Goal: Task Accomplishment & Management: Manage account settings

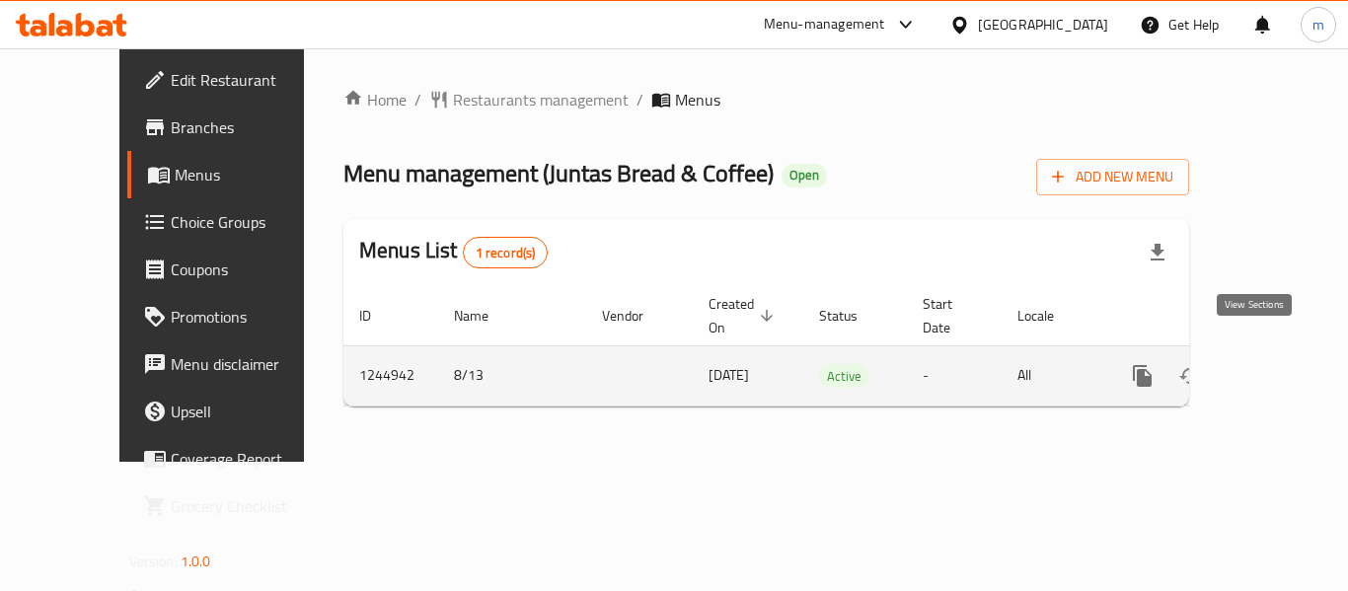
click at [1279, 364] on icon "enhanced table" at bounding box center [1285, 376] width 24 height 24
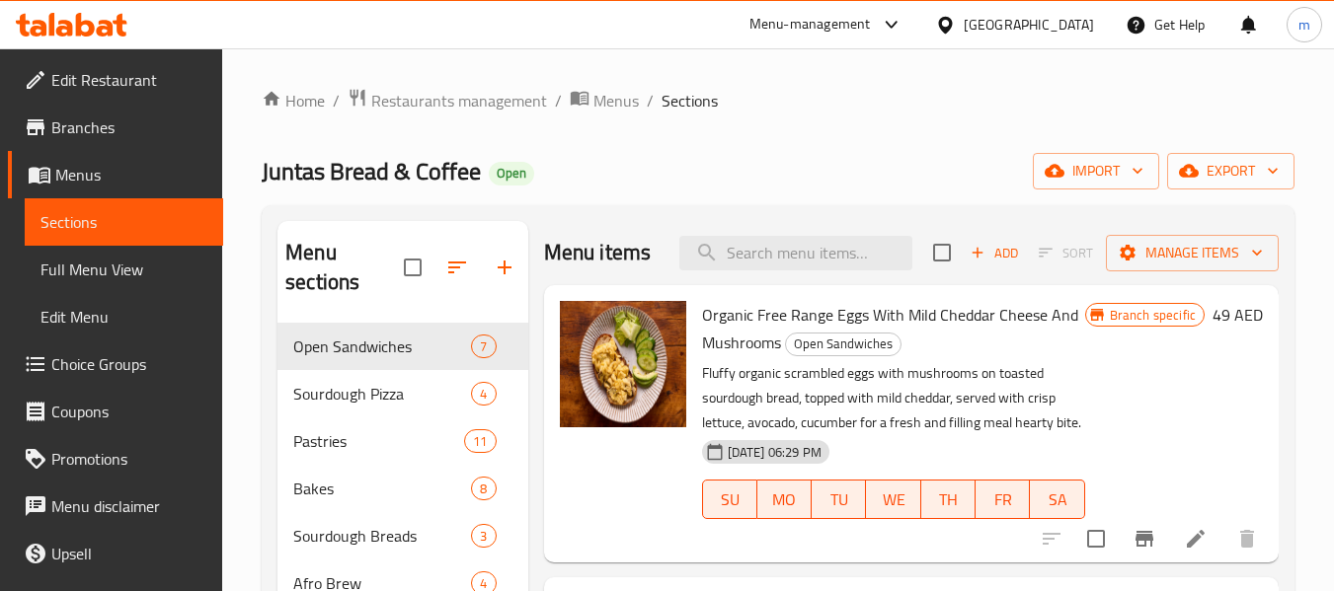
click at [1043, 18] on div "[GEOGRAPHIC_DATA]" at bounding box center [1028, 25] width 130 height 22
click at [821, 34] on div "Menu-management" at bounding box center [809, 25] width 121 height 24
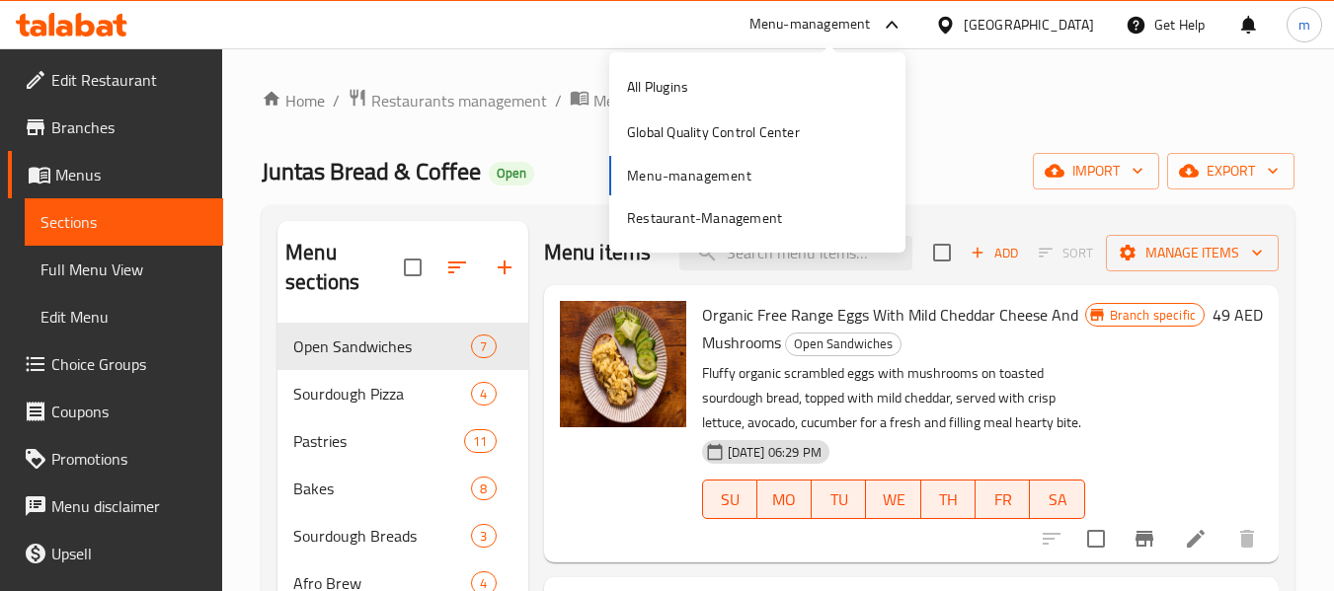
click at [101, 128] on span "Branches" at bounding box center [129, 128] width 156 height 24
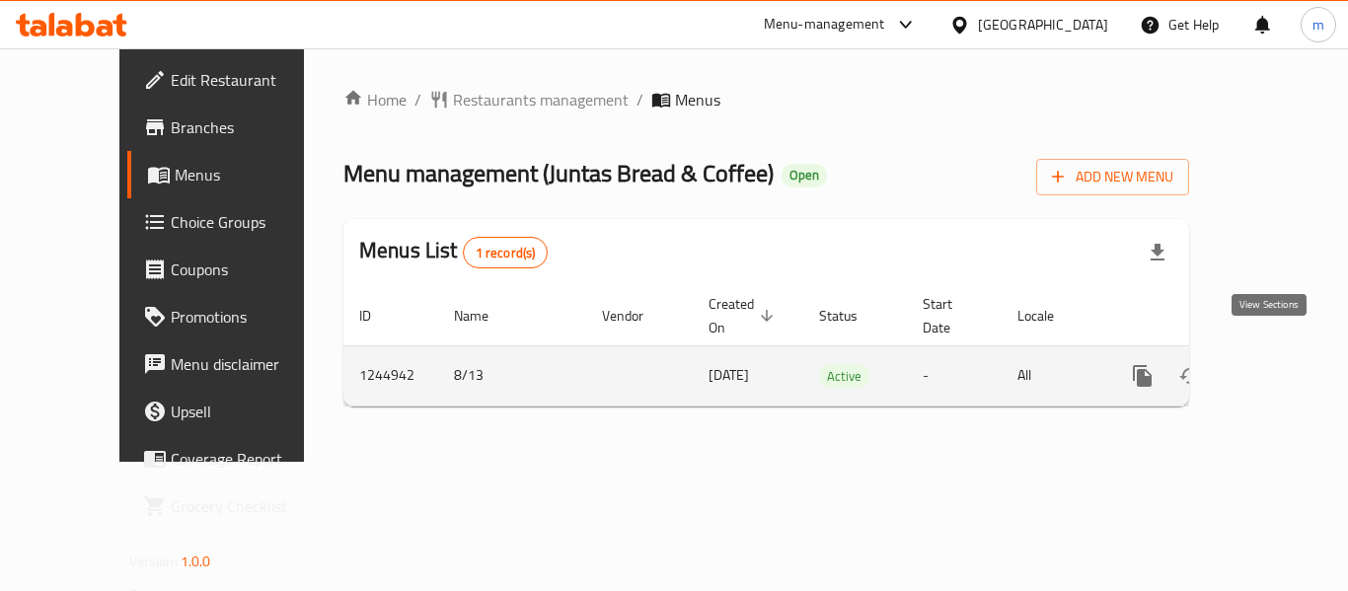
click at [1276, 367] on icon "enhanced table" at bounding box center [1285, 376] width 18 height 18
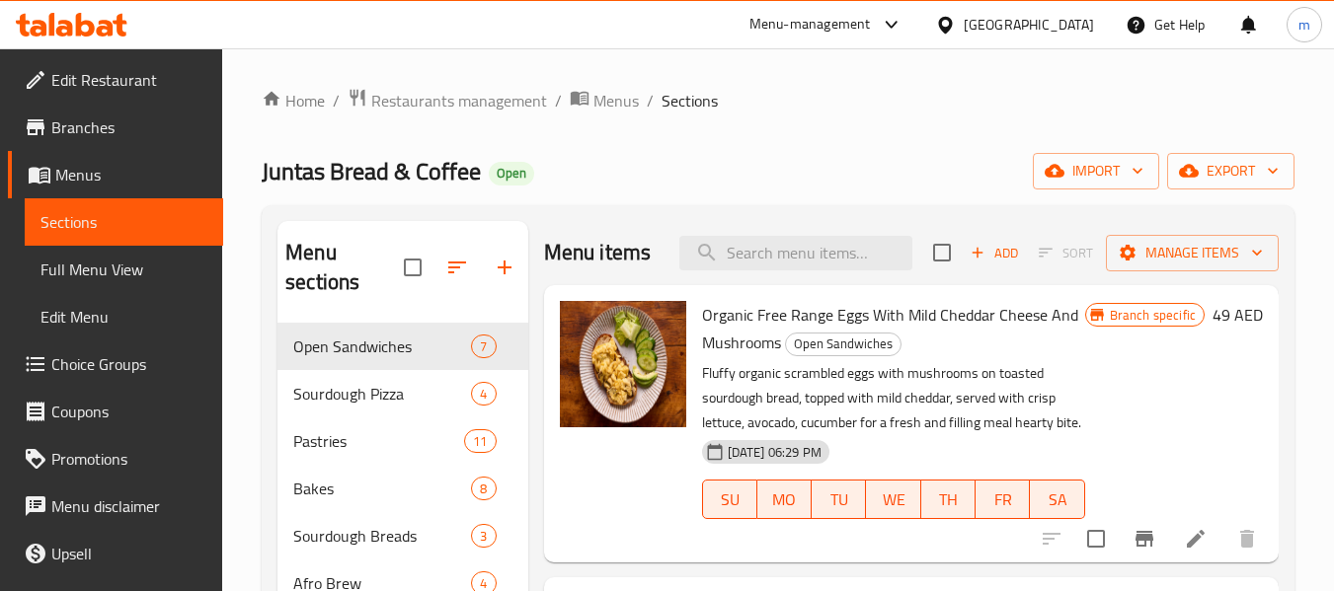
click at [841, 27] on div "Menu-management" at bounding box center [809, 25] width 121 height 24
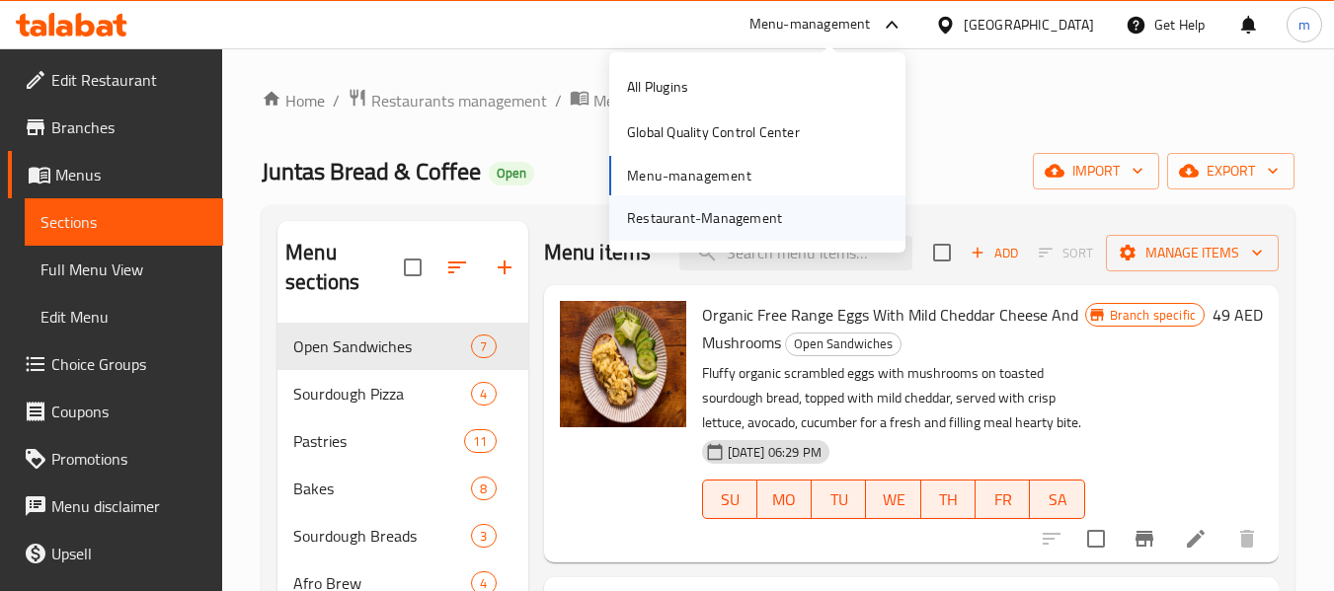
click at [734, 215] on div "Restaurant-Management" at bounding box center [704, 218] width 155 height 22
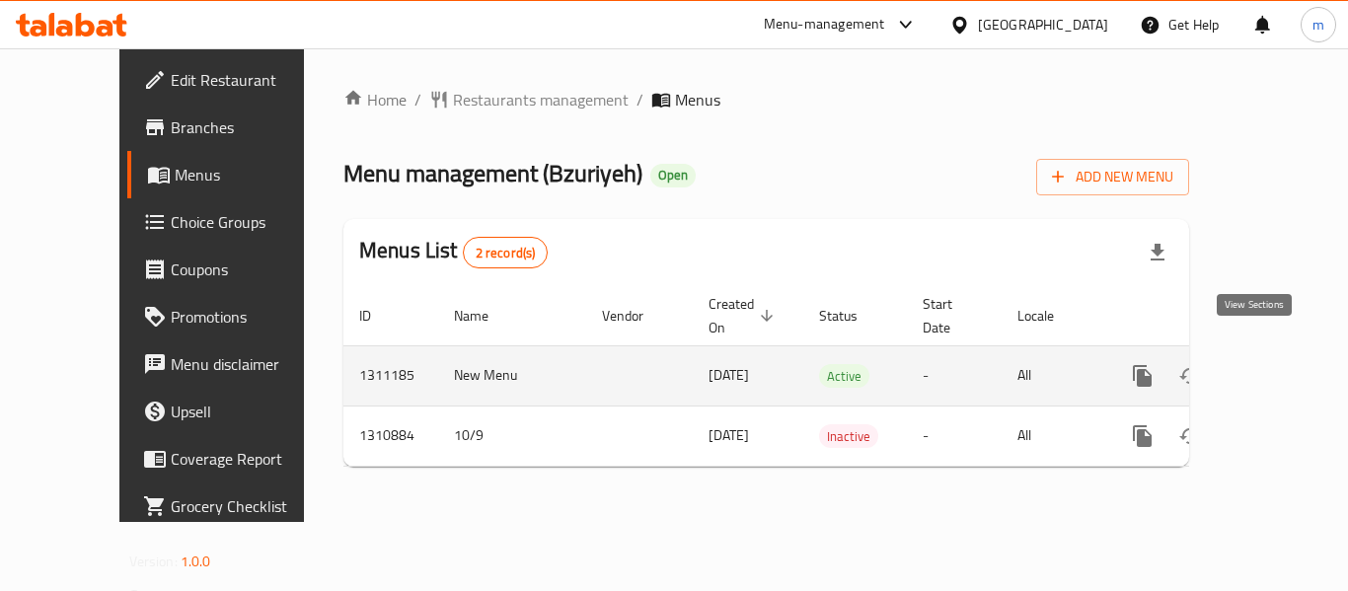
click at [1273, 364] on icon "enhanced table" at bounding box center [1285, 376] width 24 height 24
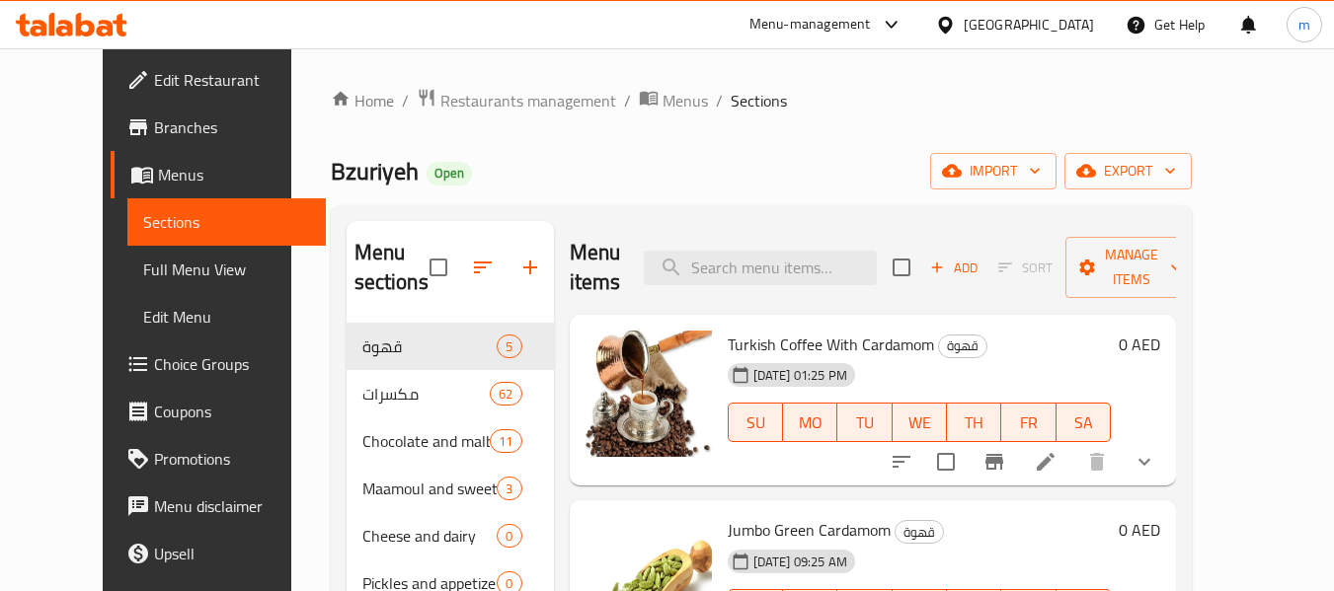
click at [1032, 23] on div "[GEOGRAPHIC_DATA]" at bounding box center [1028, 25] width 130 height 22
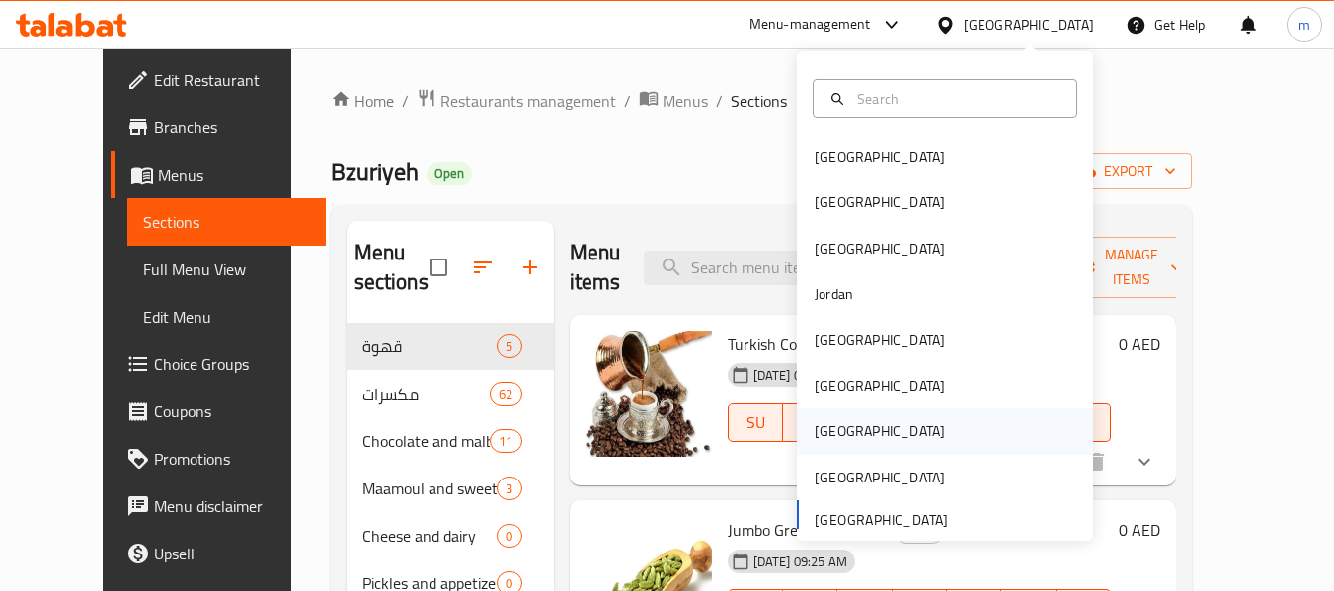
click at [820, 437] on div "[GEOGRAPHIC_DATA]" at bounding box center [879, 432] width 130 height 22
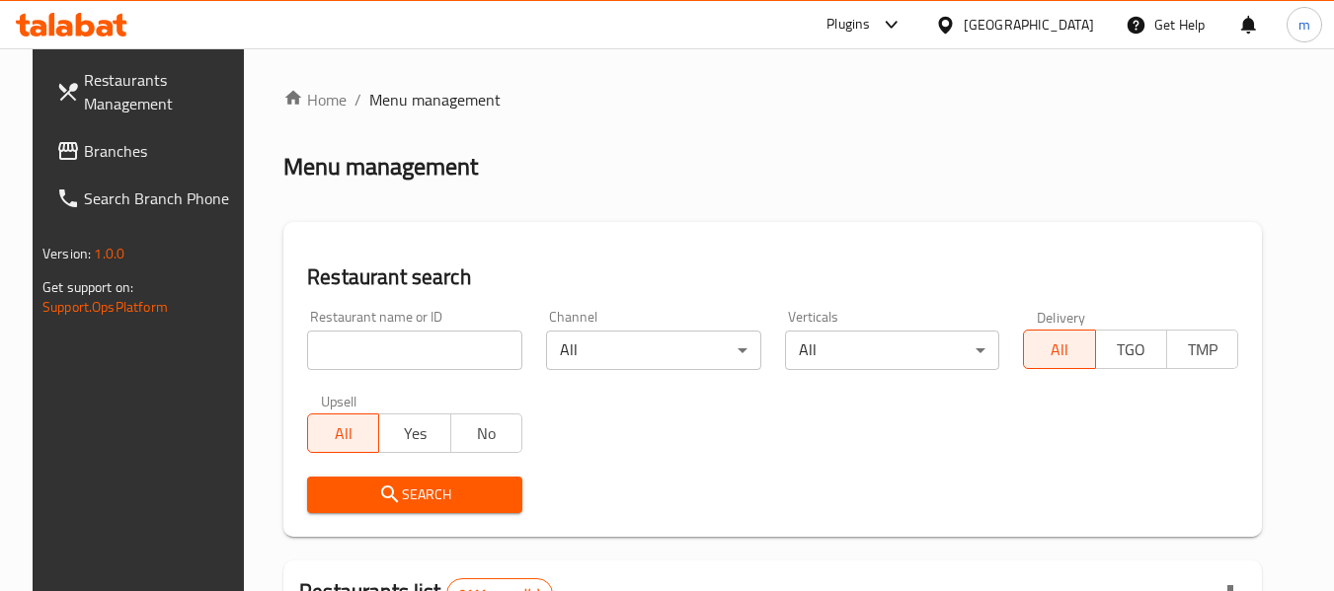
click at [870, 19] on div "Plugins" at bounding box center [847, 25] width 43 height 24
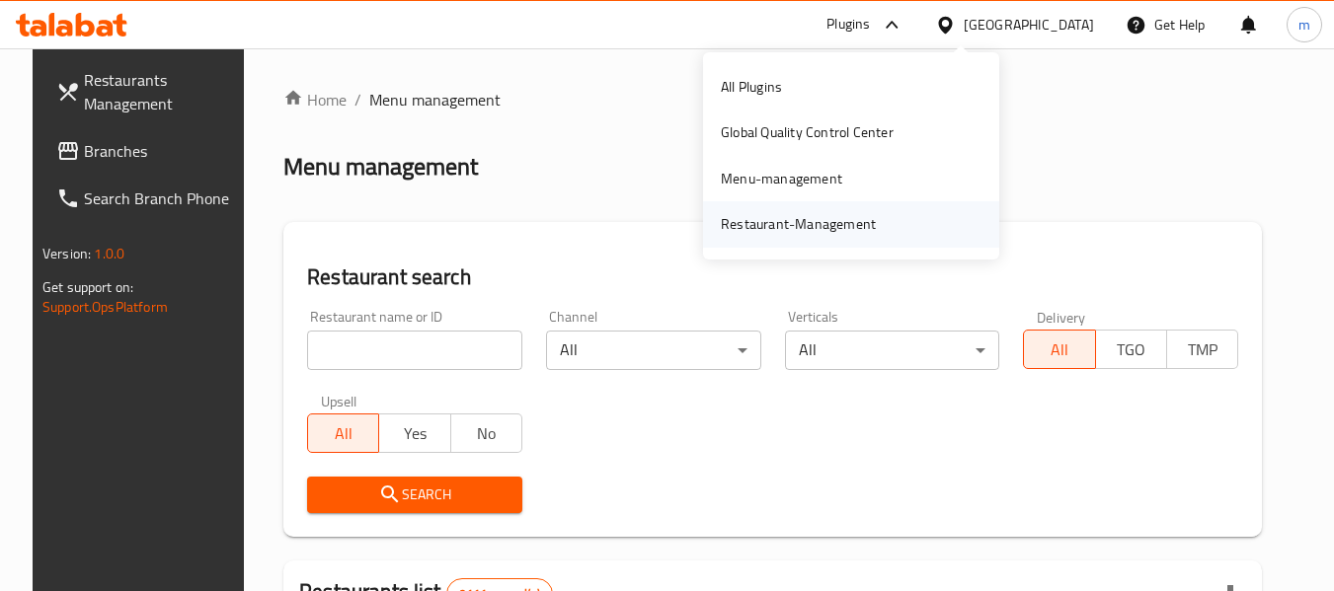
click at [808, 219] on div "Restaurant-Management" at bounding box center [798, 224] width 155 height 22
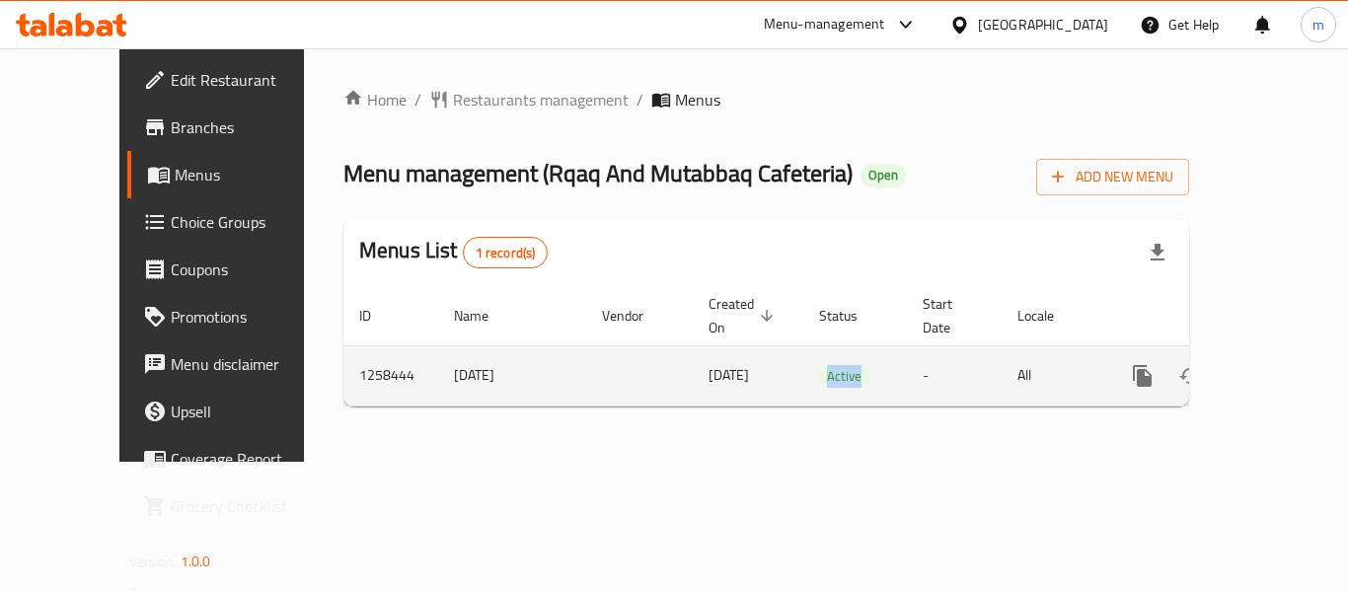
drag, startPoint x: 752, startPoint y: 351, endPoint x: 995, endPoint y: 362, distance: 243.1
click at [844, 362] on td "Active" at bounding box center [856, 376] width 104 height 60
